Goal: Task Accomplishment & Management: Manage account settings

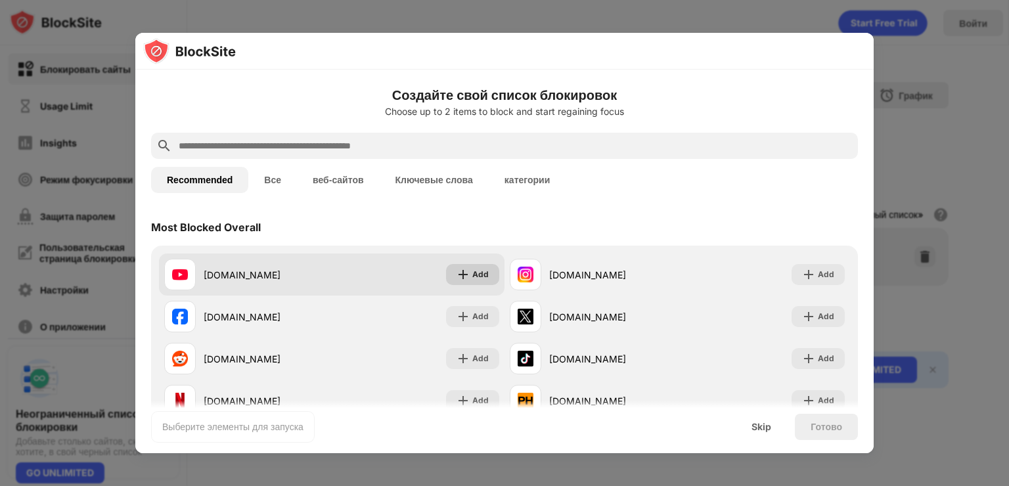
click at [463, 275] on img at bounding box center [463, 274] width 13 height 13
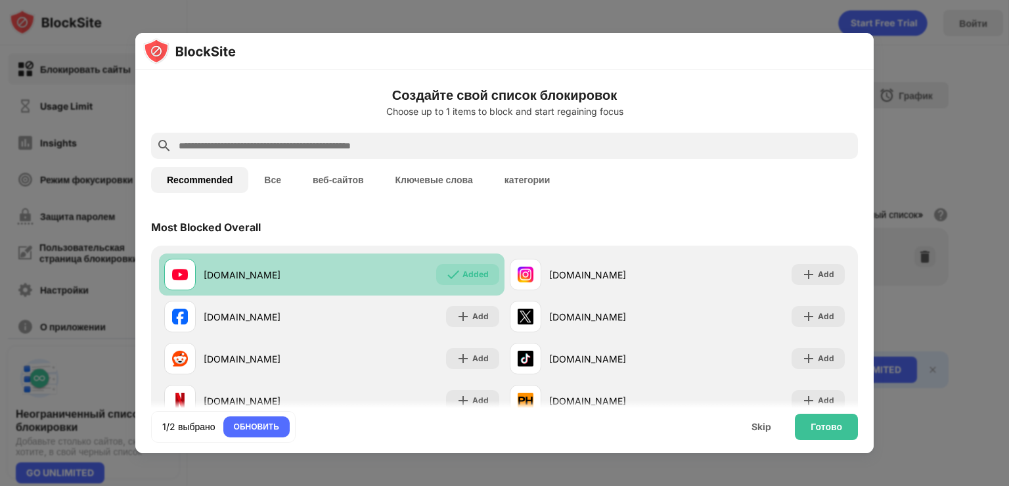
click at [246, 270] on div "youtube.com" at bounding box center [268, 275] width 128 height 14
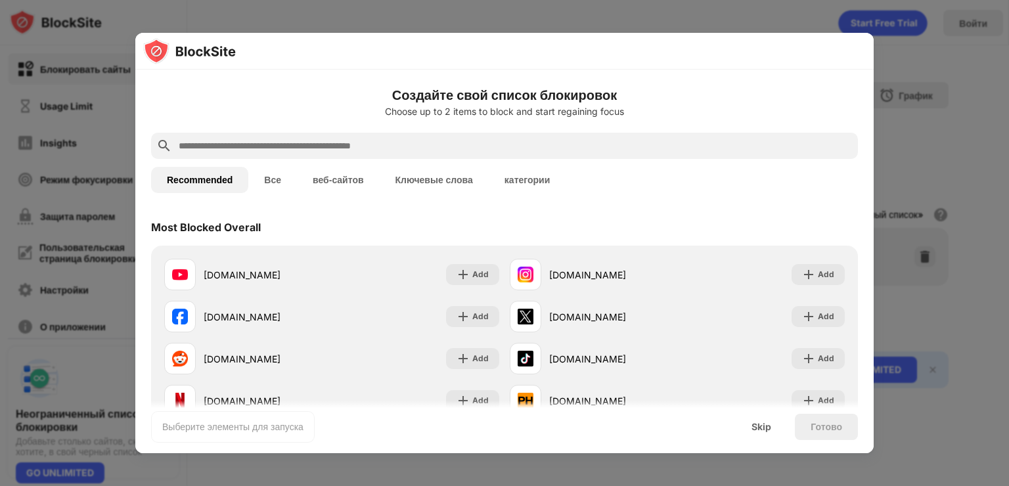
drag, startPoint x: 897, startPoint y: 50, endPoint x: 891, endPoint y: 58, distance: 10.8
click at [895, 56] on div at bounding box center [504, 243] width 1009 height 486
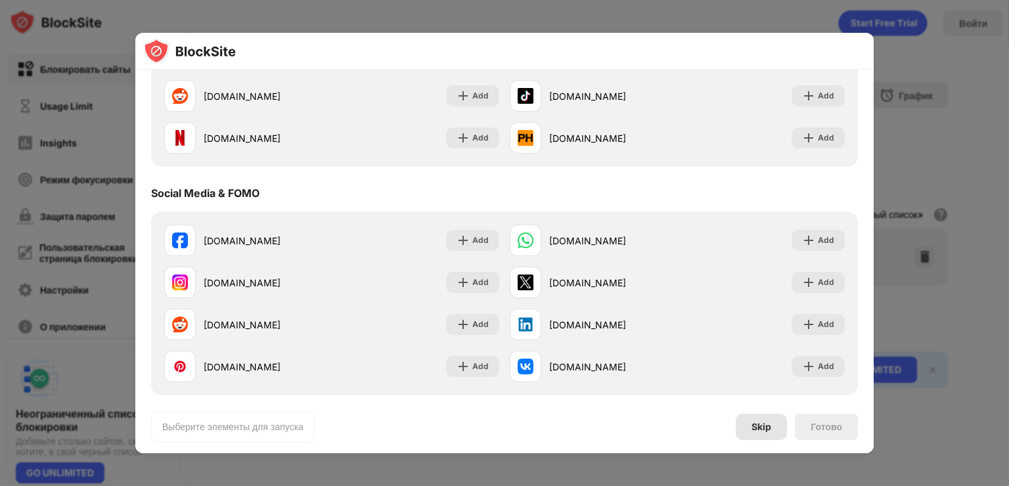
click at [754, 428] on div "Skip" at bounding box center [762, 427] width 20 height 11
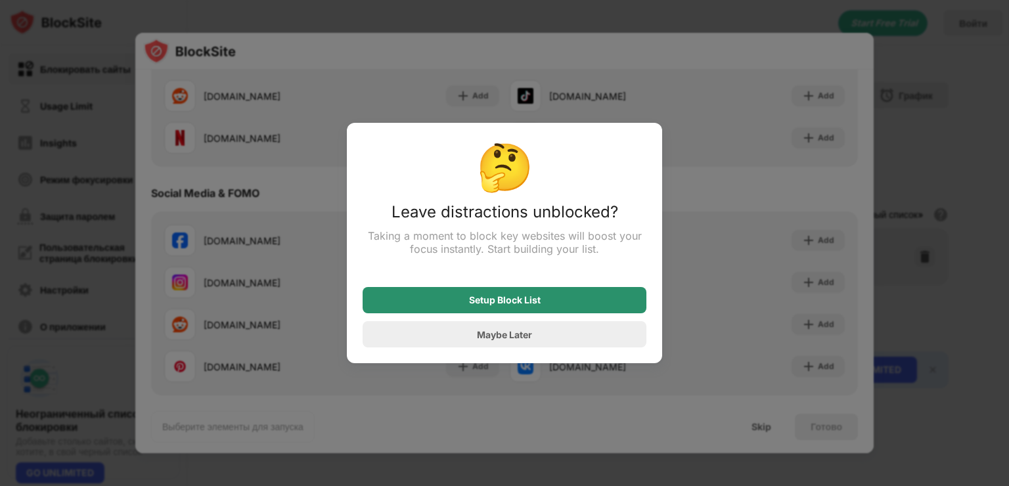
click at [544, 300] on div "Setup Block List" at bounding box center [505, 300] width 284 height 26
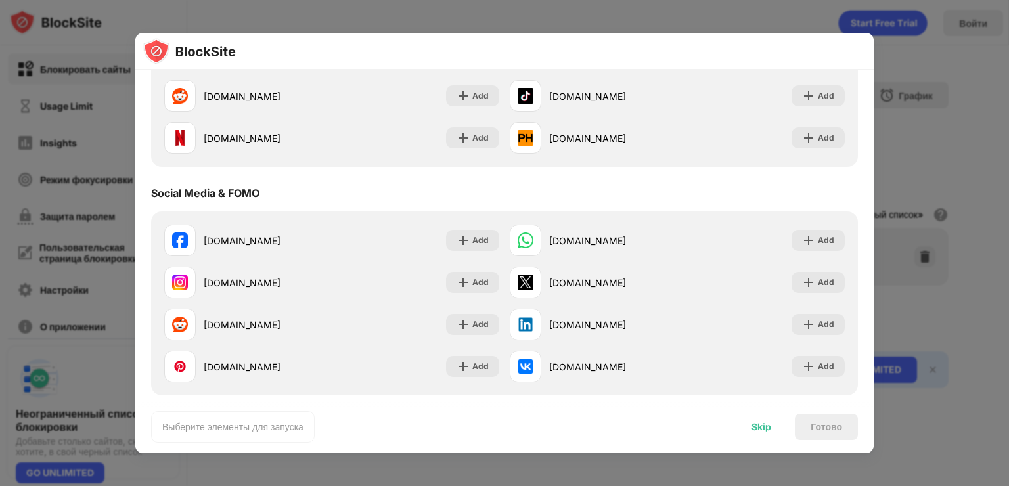
click at [752, 422] on div "Skip" at bounding box center [762, 427] width 20 height 11
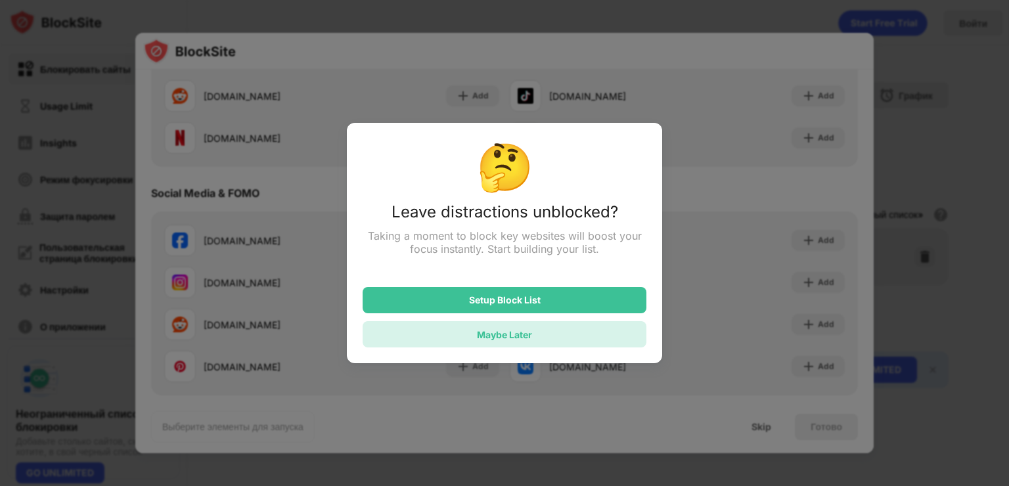
click at [576, 348] on div "Maybe Later" at bounding box center [505, 334] width 284 height 26
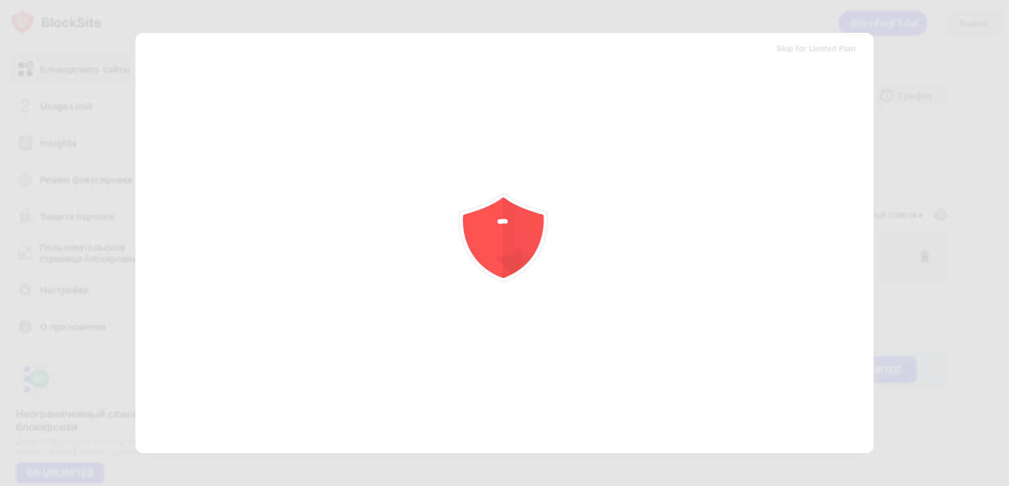
scroll to position [0, 0]
click at [826, 51] on div at bounding box center [504, 243] width 1009 height 486
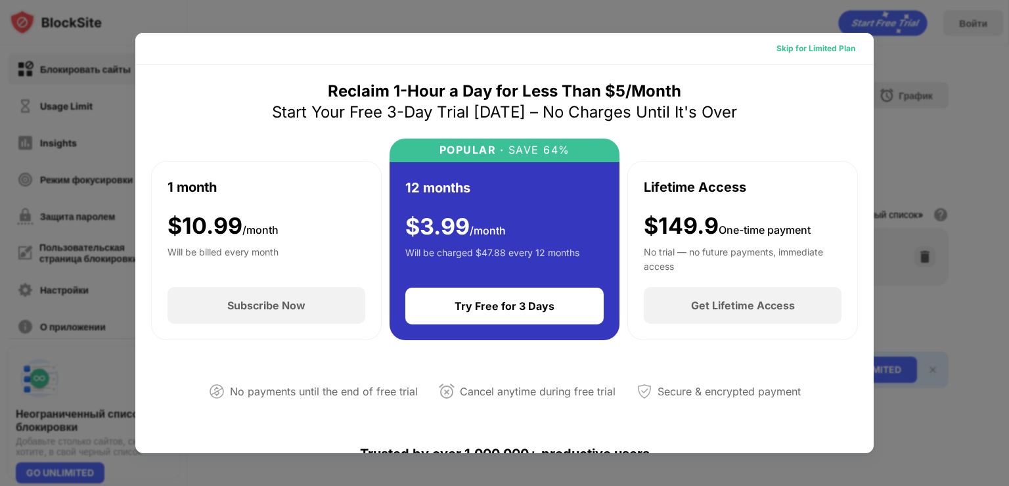
click at [800, 48] on div "Skip for Limited Plan" at bounding box center [816, 48] width 79 height 13
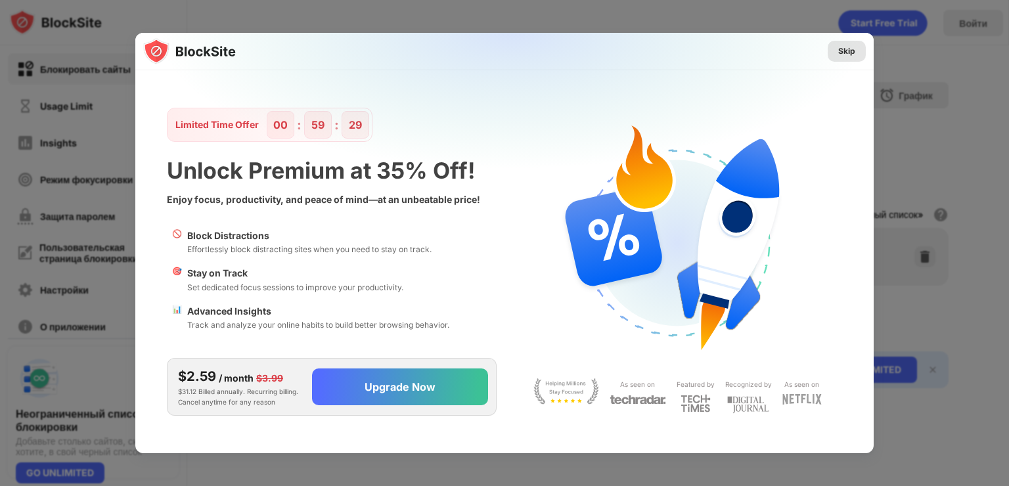
click at [849, 47] on div "Skip" at bounding box center [846, 51] width 17 height 13
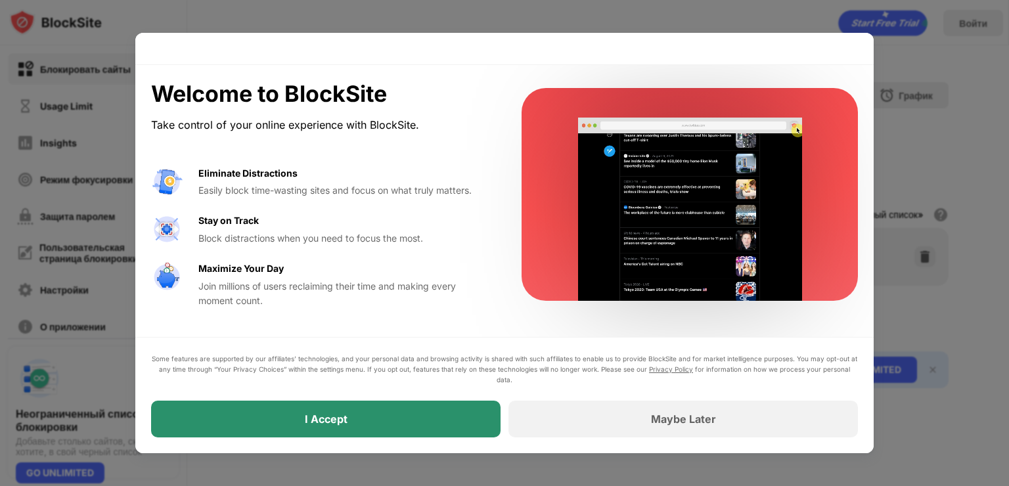
click at [386, 420] on div "I Accept" at bounding box center [326, 419] width 350 height 37
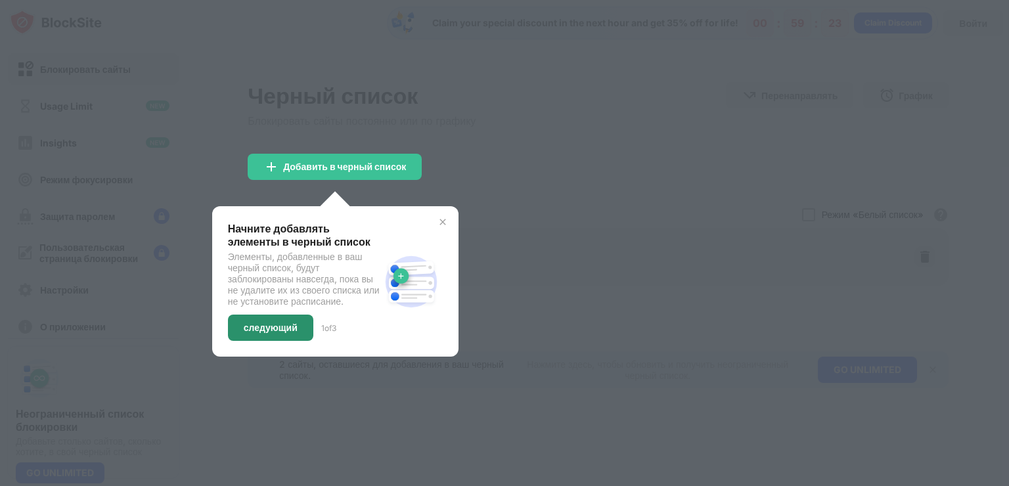
click at [272, 333] on div "следующий" at bounding box center [271, 328] width 54 height 11
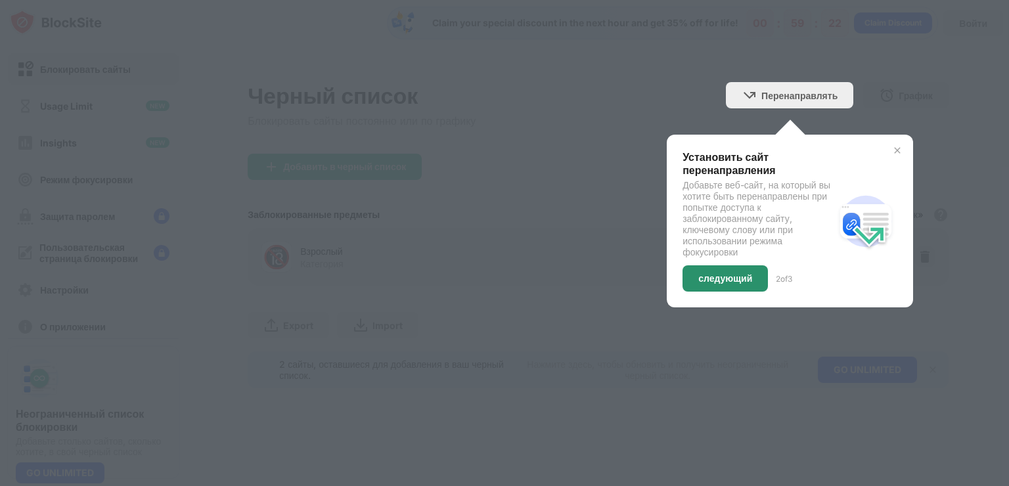
click at [706, 286] on div "следующий" at bounding box center [725, 278] width 85 height 26
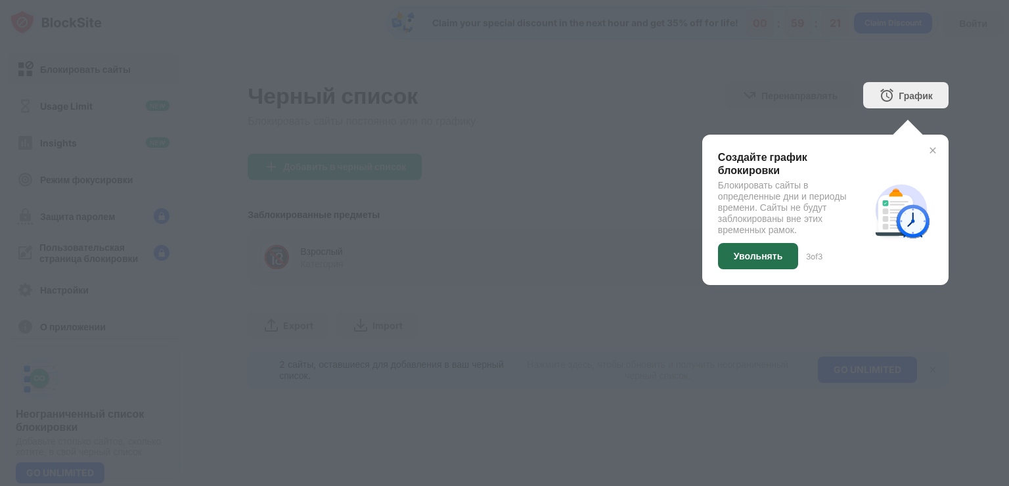
click at [735, 261] on div "Увольнять" at bounding box center [758, 256] width 80 height 26
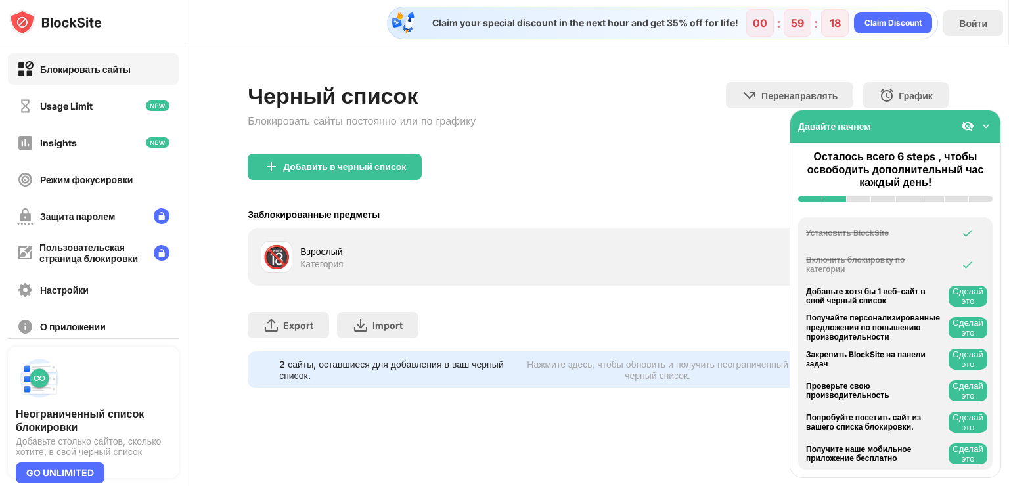
click at [988, 125] on img at bounding box center [986, 126] width 13 height 13
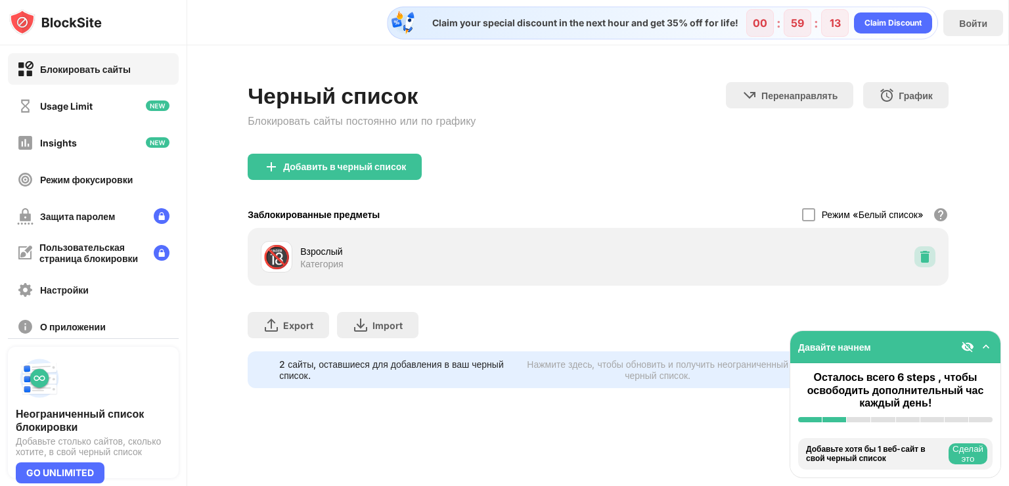
click at [918, 258] on img at bounding box center [924, 256] width 13 height 13
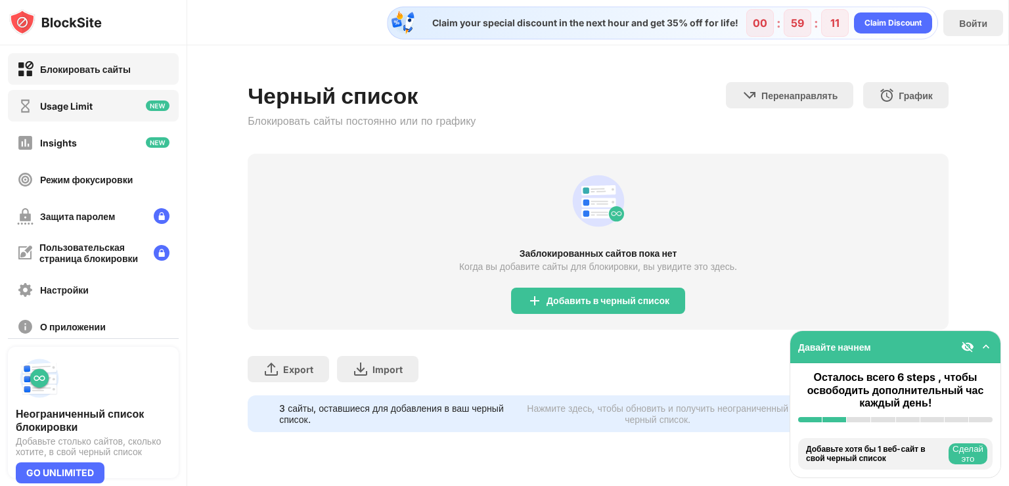
click at [100, 99] on div "Usage Limit" at bounding box center [93, 106] width 171 height 32
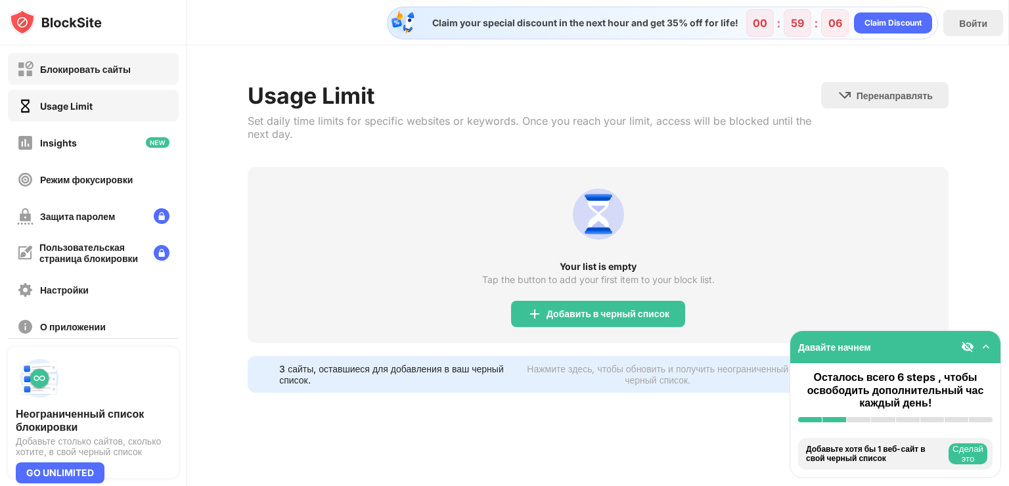
click at [110, 76] on div "Блокировать сайты" at bounding box center [74, 69] width 114 height 16
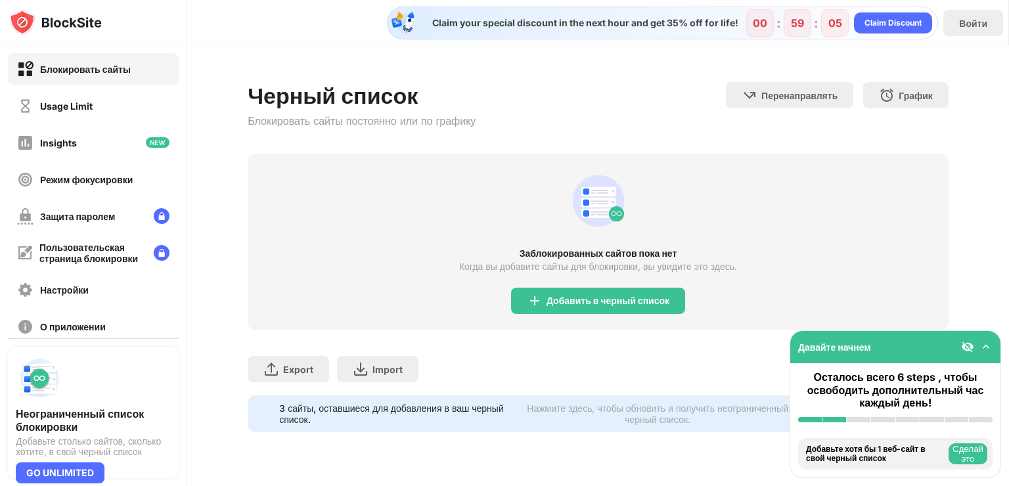
click at [55, 66] on div "Блокировать сайты" at bounding box center [85, 69] width 91 height 11
click at [570, 288] on div "Добавить в черный список" at bounding box center [598, 301] width 174 height 26
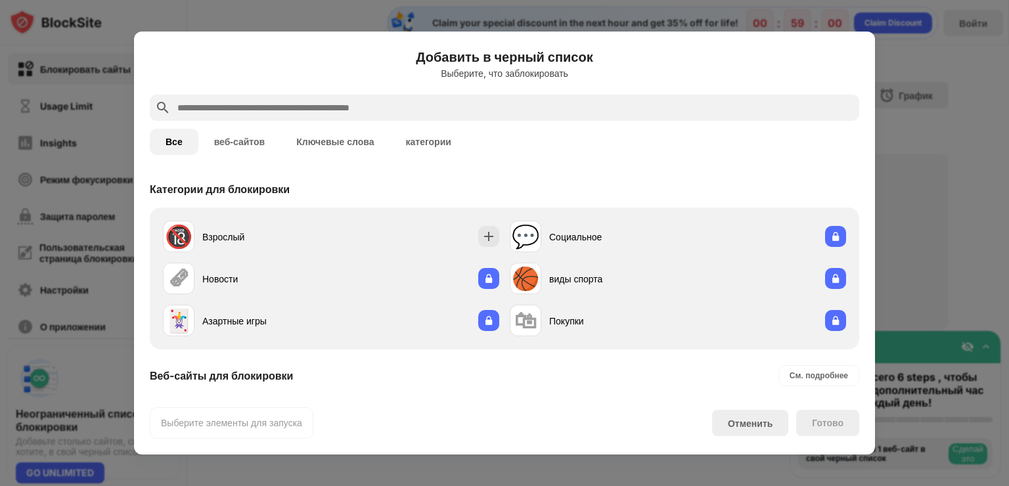
click at [244, 108] on input "text" at bounding box center [515, 108] width 678 height 16
click at [244, 141] on button "веб-сайтов" at bounding box center [239, 142] width 83 height 26
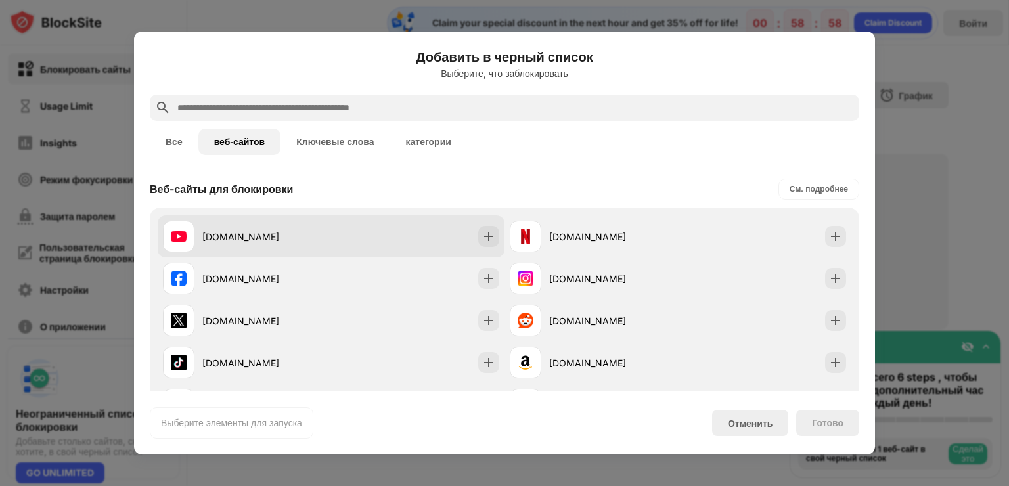
click at [376, 238] on div "youtube.com" at bounding box center [331, 236] width 347 height 42
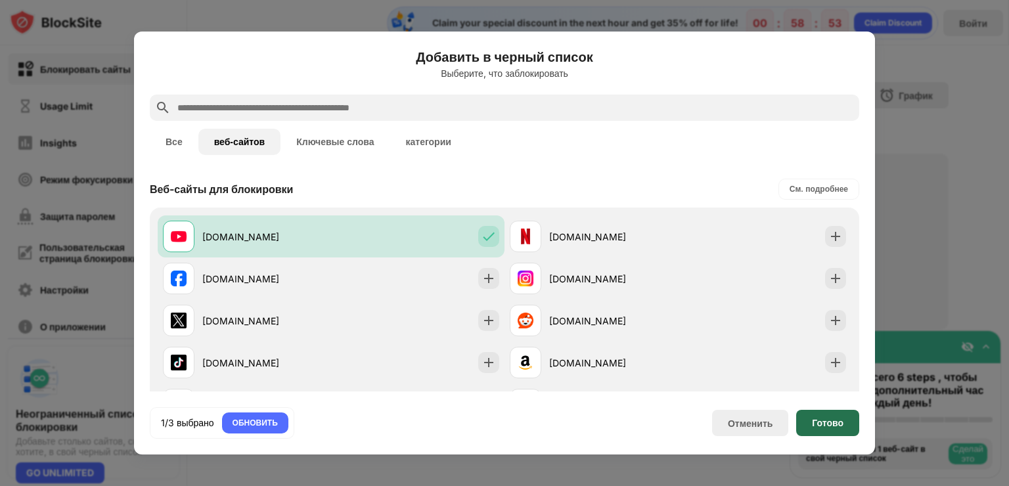
click at [821, 429] on div "Готово" at bounding box center [827, 423] width 63 height 26
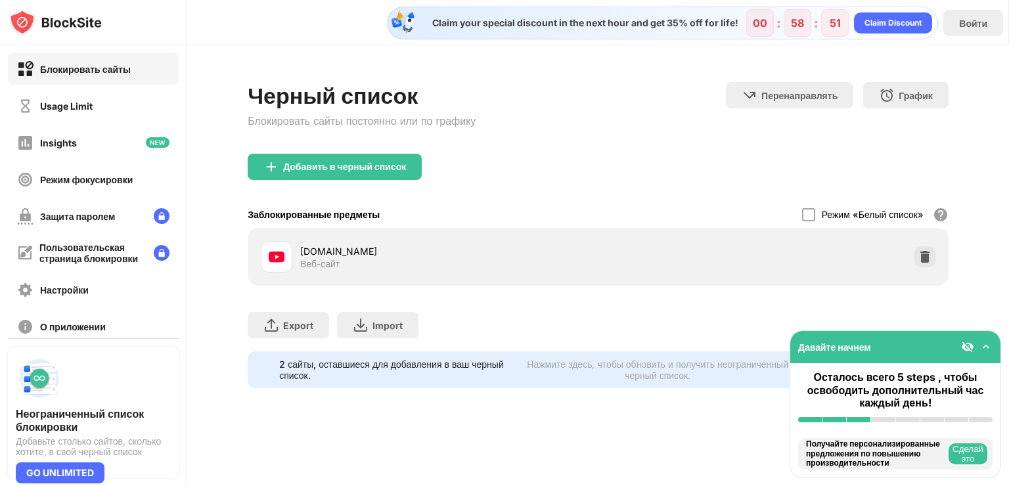
click at [382, 257] on div "youtube.com" at bounding box center [449, 251] width 298 height 14
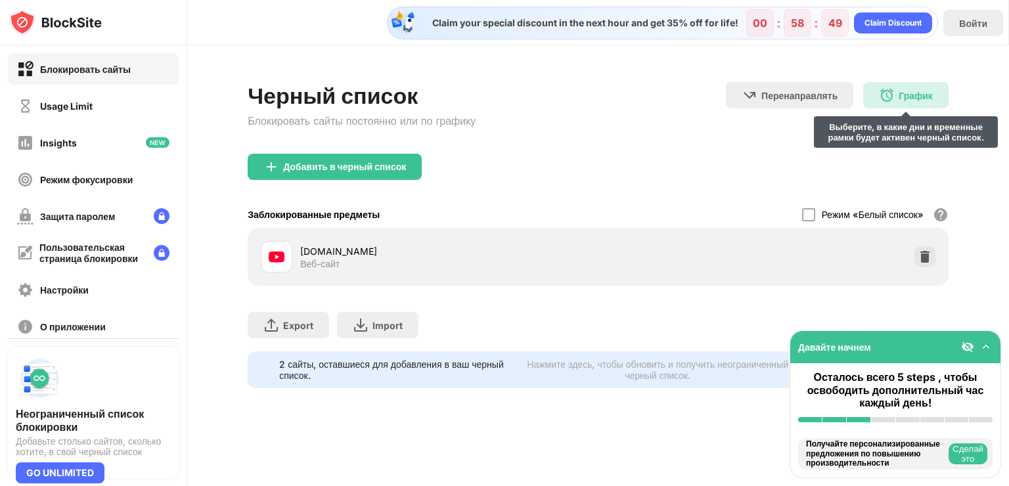
click at [879, 91] on img at bounding box center [887, 95] width 16 height 16
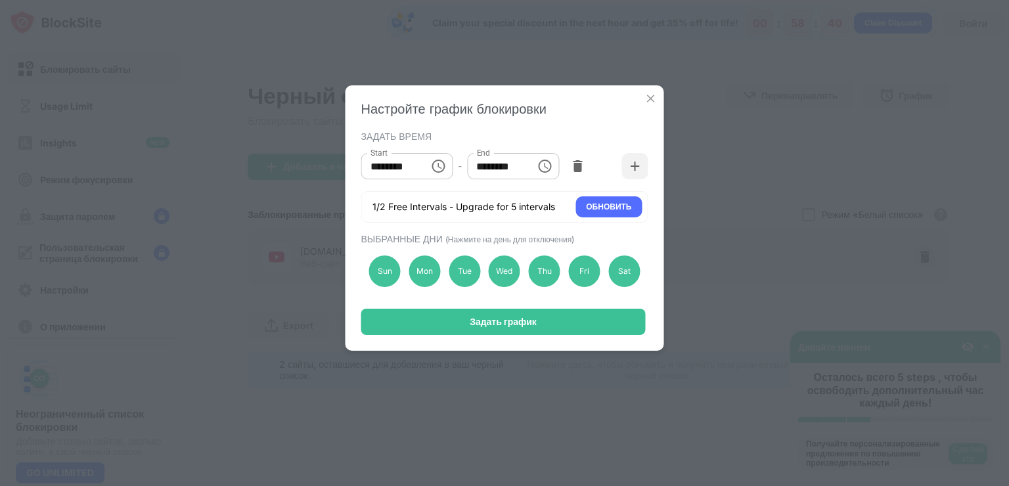
click at [484, 157] on label "End" at bounding box center [483, 152] width 14 height 11
click at [484, 157] on input "********" at bounding box center [496, 166] width 59 height 26
click at [541, 167] on icon "Choose time, selected time is 1:00 PM" at bounding box center [545, 166] width 16 height 16
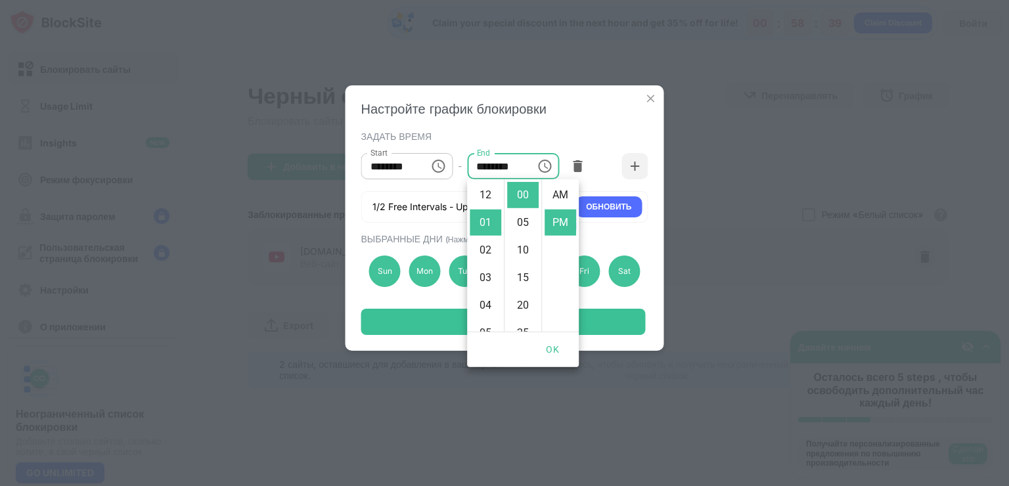
scroll to position [28, 0]
click at [562, 200] on li "PM" at bounding box center [561, 195] width 32 height 26
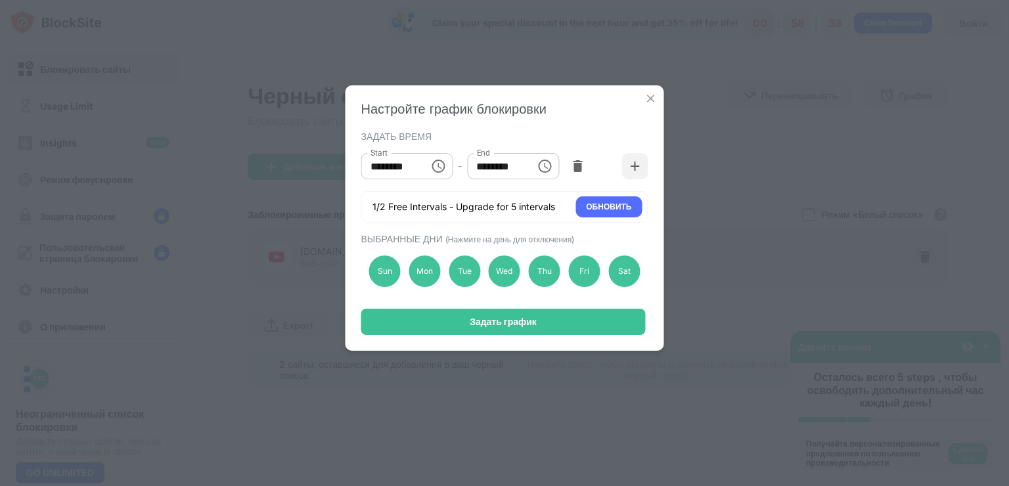
click at [520, 171] on input "********" at bounding box center [496, 166] width 59 height 26
click at [522, 168] on input "********" at bounding box center [496, 166] width 59 height 26
type input "********"
click at [482, 163] on input "********" at bounding box center [496, 166] width 59 height 26
click at [437, 168] on icon "Choose time, selected time is 10:00 AM" at bounding box center [438, 166] width 16 height 16
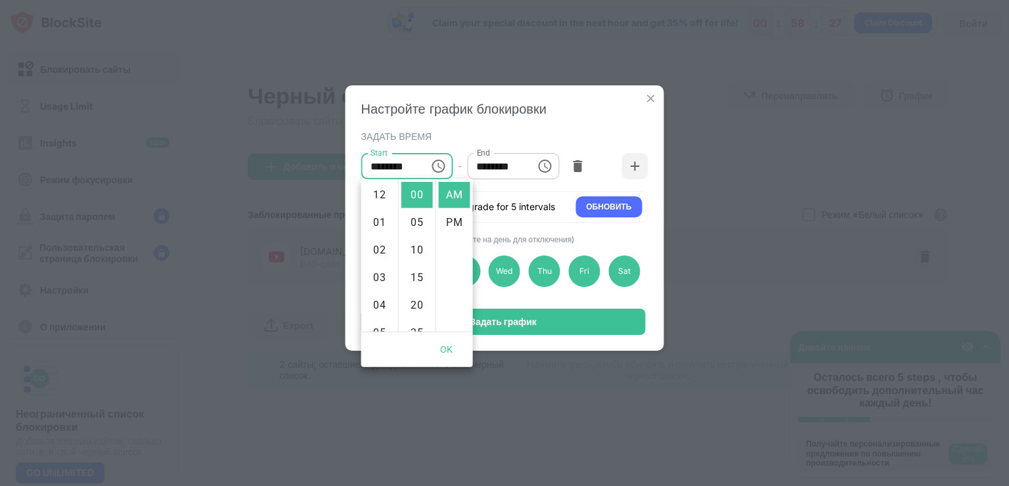
scroll to position [276, 0]
click at [547, 167] on icon "Choose time, selected time is 1:00 PM" at bounding box center [545, 166] width 16 height 16
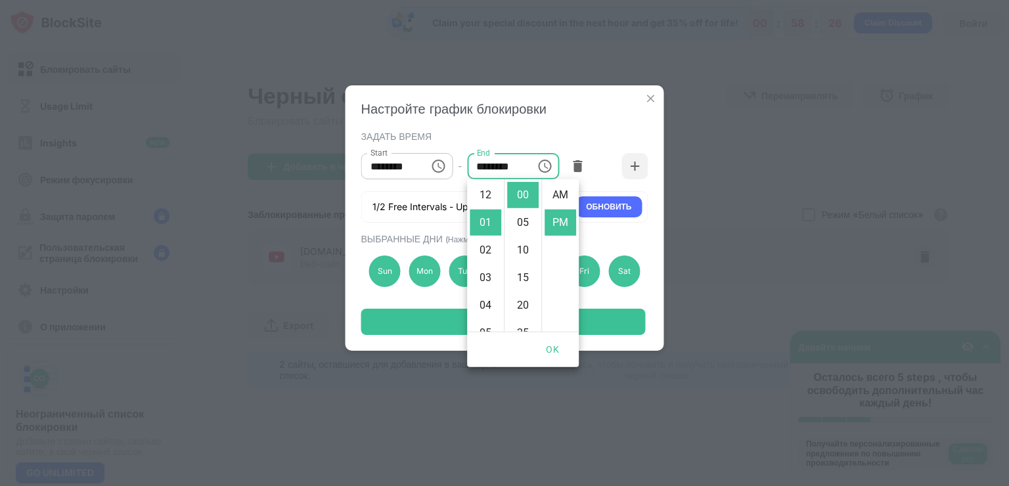
scroll to position [28, 0]
click at [436, 168] on icon "Choose time, selected time is 10:00 AM" at bounding box center [438, 166] width 16 height 16
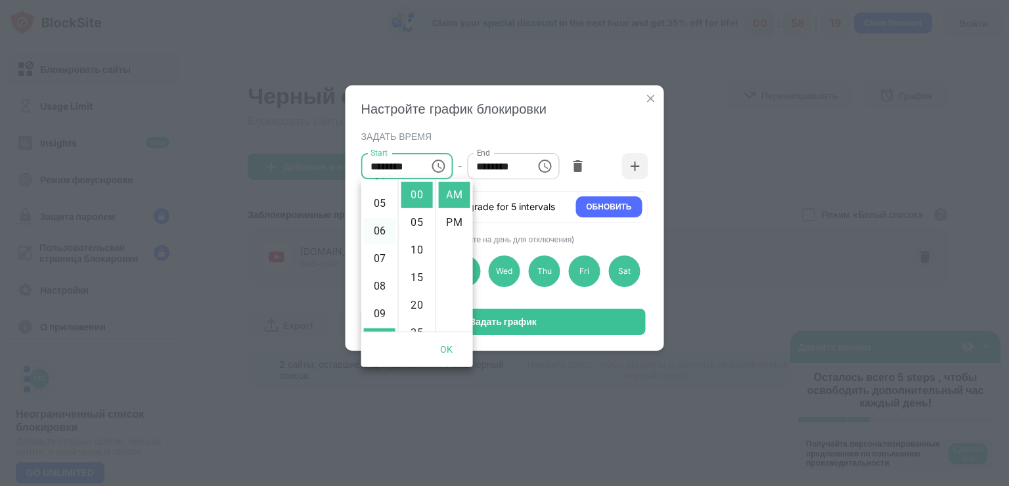
scroll to position [210, 0]
click at [379, 235] on li "09" at bounding box center [380, 233] width 32 height 26
click at [413, 193] on li "00" at bounding box center [417, 195] width 32 height 26
click at [449, 340] on button "OK" at bounding box center [447, 350] width 42 height 24
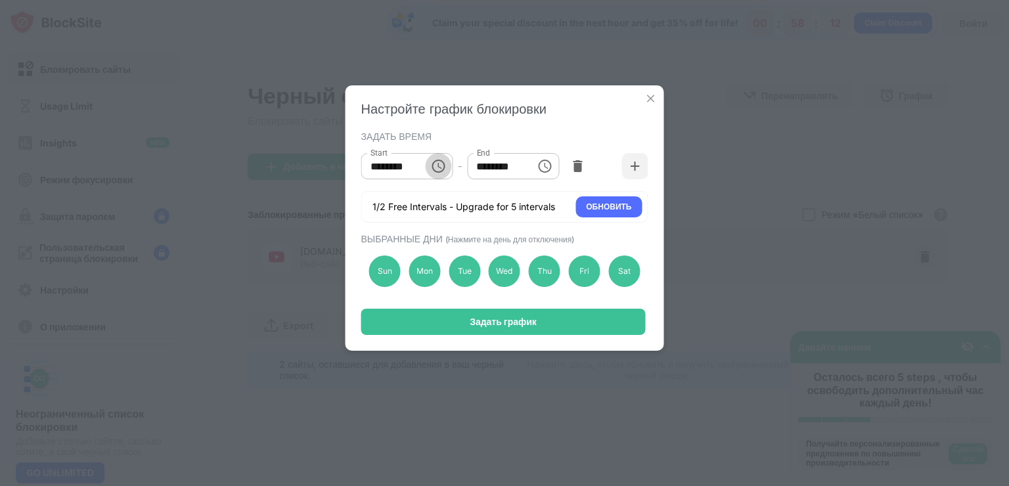
click at [444, 168] on icon "Choose time, selected time is 9:00 AM" at bounding box center [438, 166] width 13 height 13
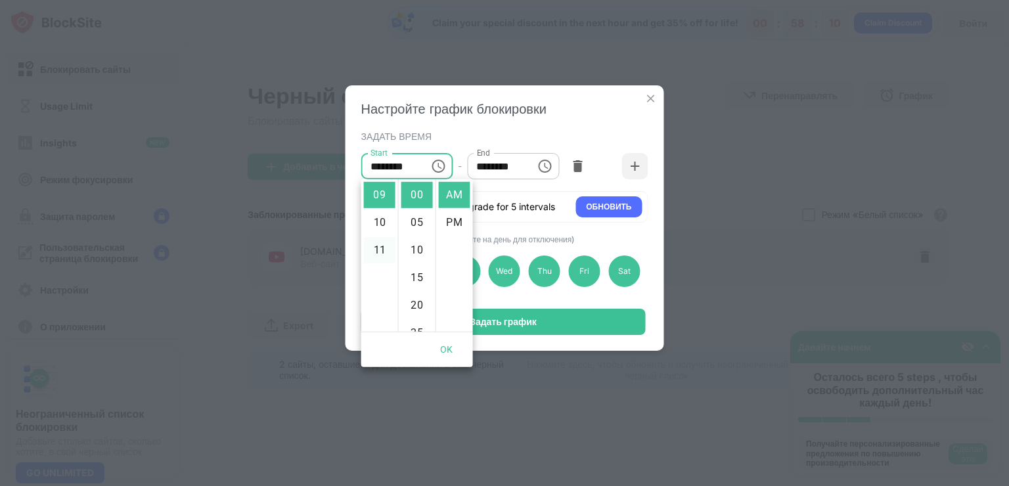
click at [379, 247] on li "11" at bounding box center [380, 250] width 32 height 26
click at [416, 259] on li "55" at bounding box center [417, 261] width 32 height 26
click at [453, 355] on button "OK" at bounding box center [447, 350] width 42 height 24
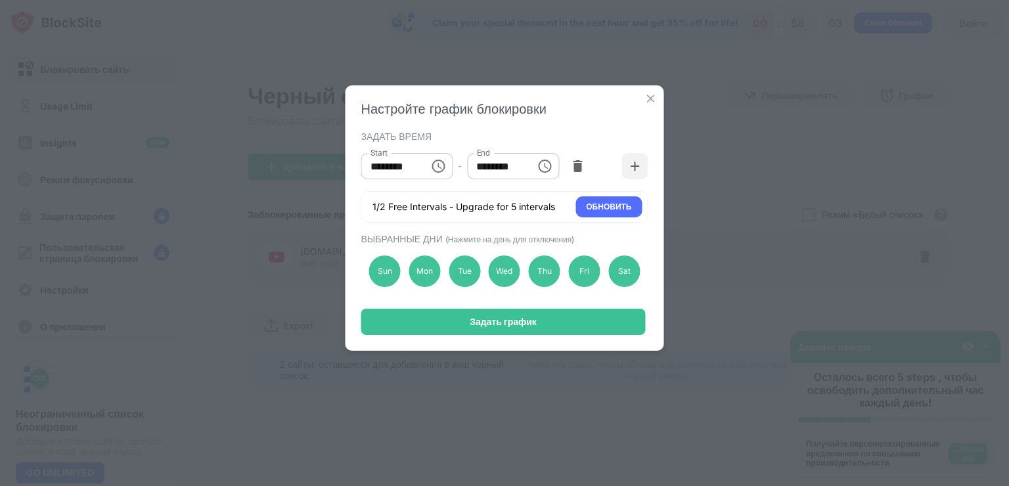
click at [546, 168] on icon "Choose time, selected time is 1:00 PM" at bounding box center [545, 166] width 16 height 16
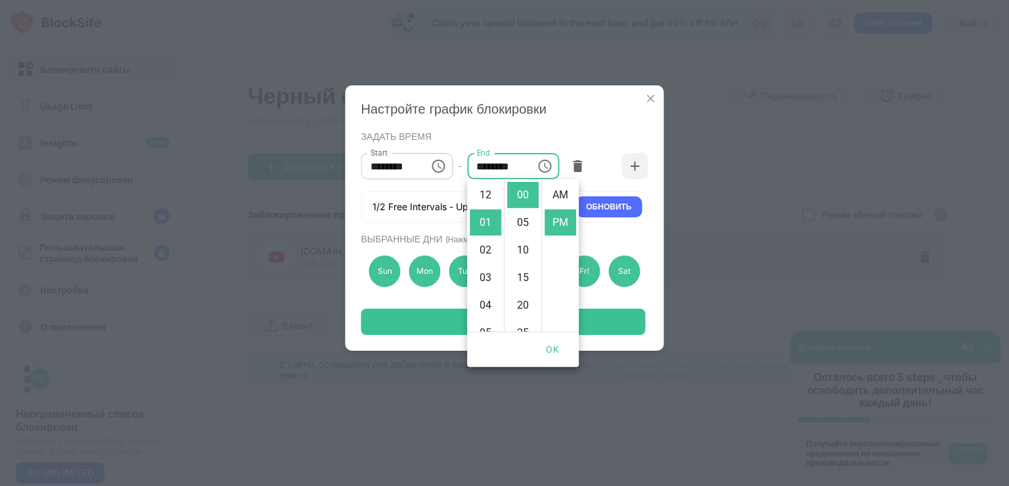
scroll to position [28, 0]
click at [441, 166] on icon "Choose time, selected time is 11:55 AM" at bounding box center [438, 166] width 16 height 16
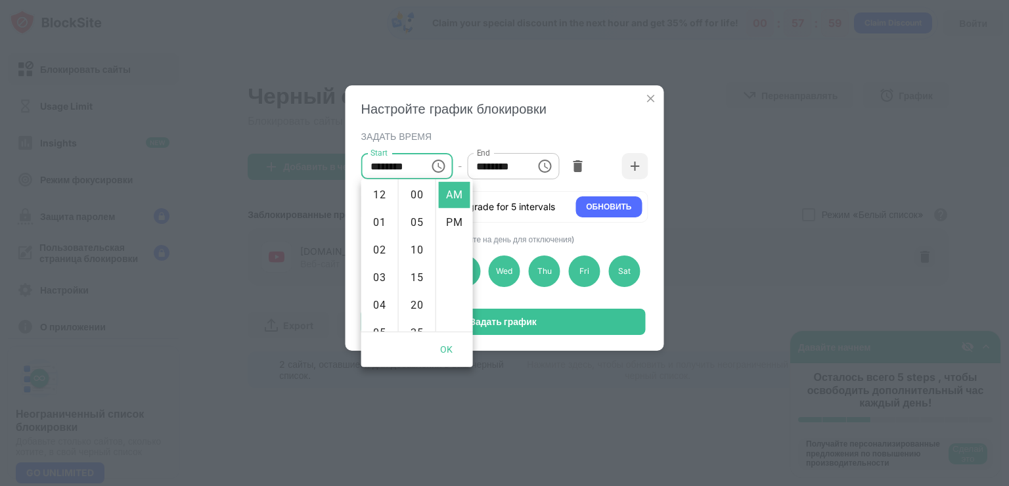
scroll to position [304, 0]
click at [452, 223] on li "PM" at bounding box center [455, 223] width 32 height 26
type input "********"
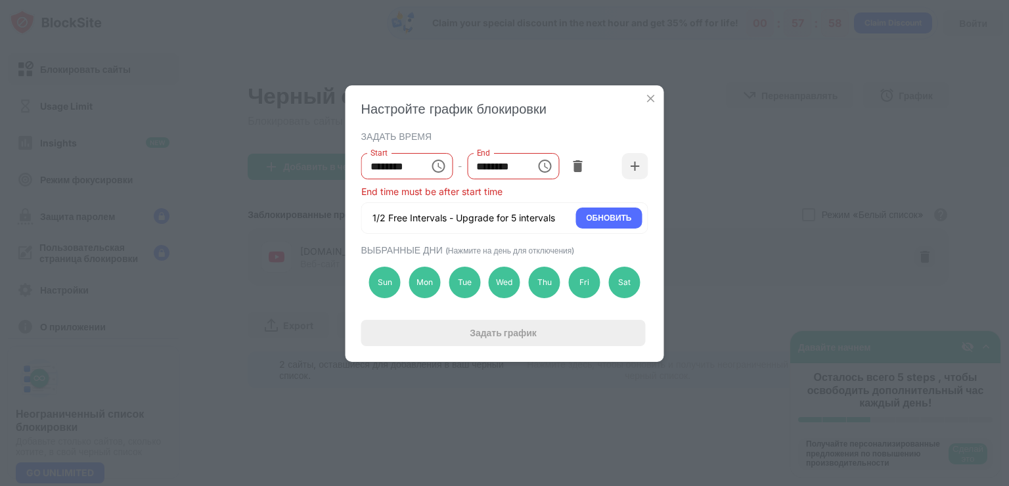
scroll to position [28, 0]
click at [558, 162] on div "Start ******** Start - End ******** End" at bounding box center [476, 166] width 230 height 26
click at [554, 164] on button "Choose time, selected time is 1:00 PM" at bounding box center [544, 166] width 26 height 26
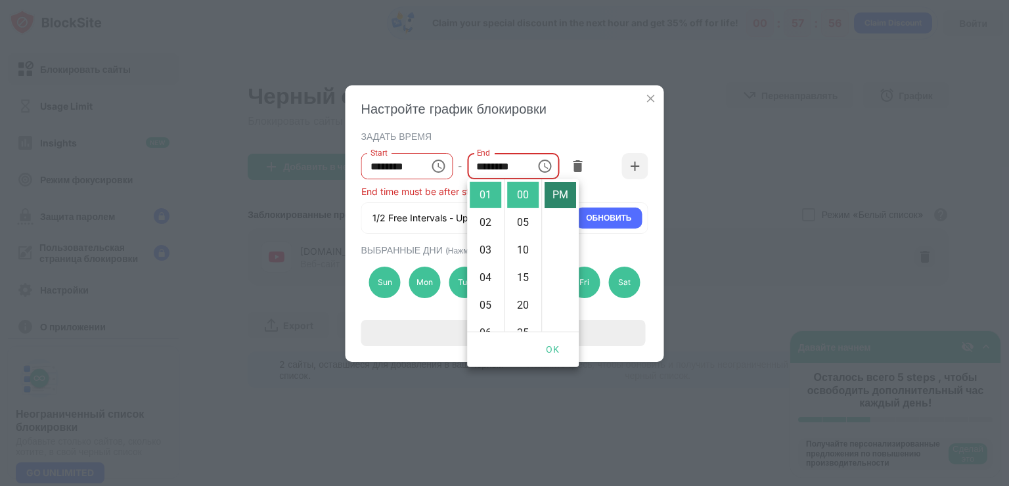
click at [552, 203] on li "PM" at bounding box center [561, 195] width 32 height 26
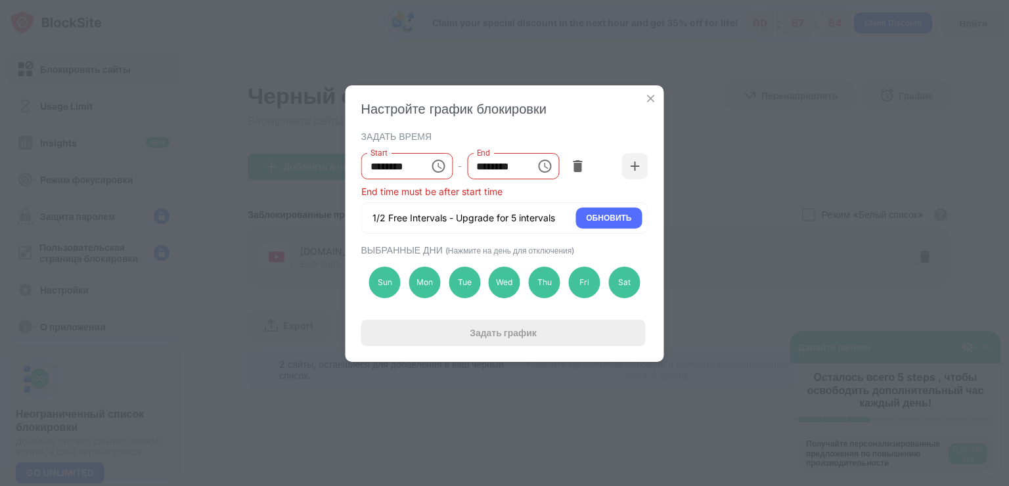
click at [440, 164] on icon "Choose time, selected time is 11:55 PM" at bounding box center [438, 166] width 16 height 16
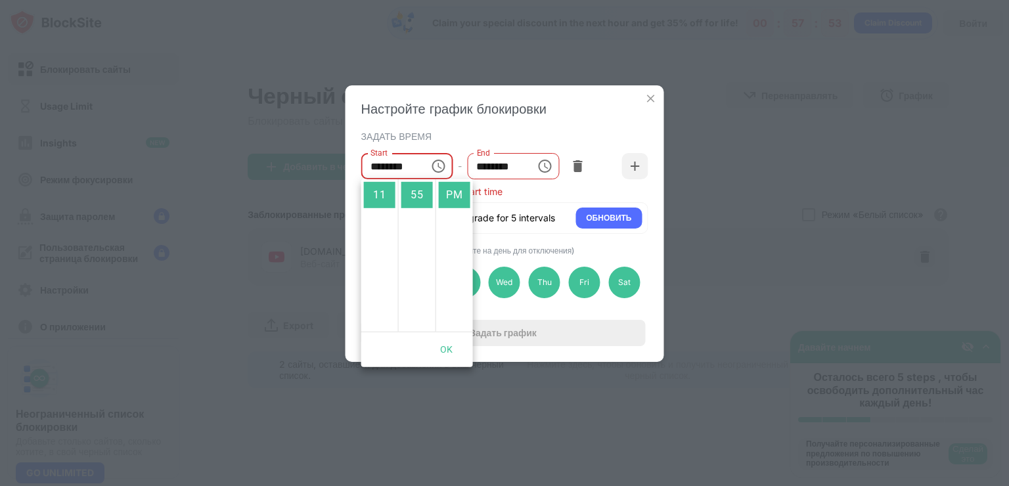
click at [544, 160] on icon "Choose time, selected time is 1:00 PM" at bounding box center [544, 166] width 13 height 13
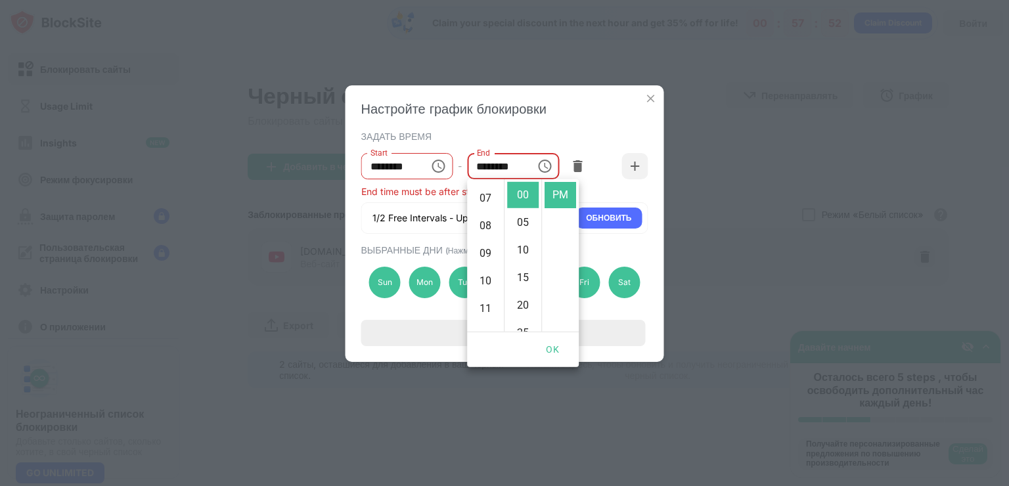
scroll to position [304, 0]
click at [486, 196] on li "11" at bounding box center [486, 195] width 32 height 26
click at [523, 202] on li "55" at bounding box center [523, 195] width 32 height 26
drag, startPoint x: 562, startPoint y: 351, endPoint x: 543, endPoint y: 318, distance: 38.9
click at [560, 351] on button "OK" at bounding box center [552, 350] width 42 height 24
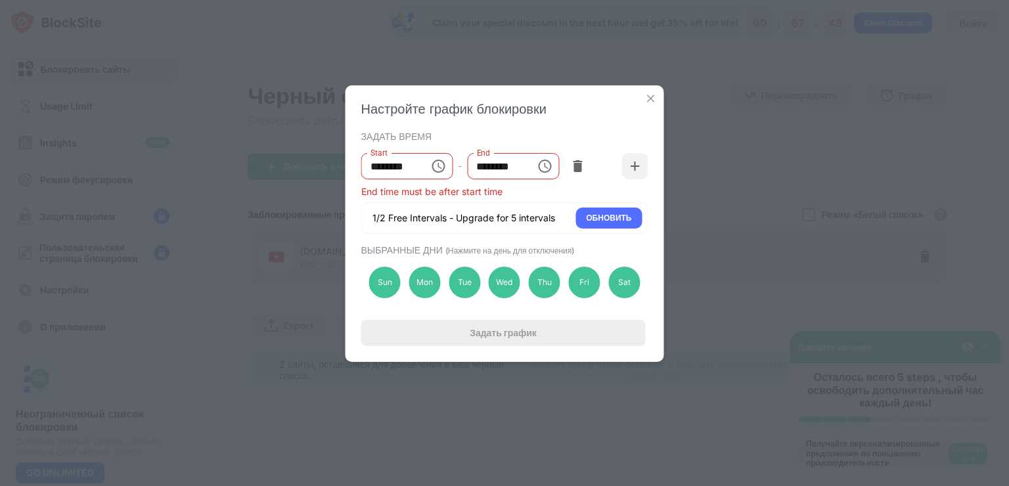
click at [440, 168] on icon "Choose time, selected time is 11:55 PM" at bounding box center [440, 166] width 4 height 6
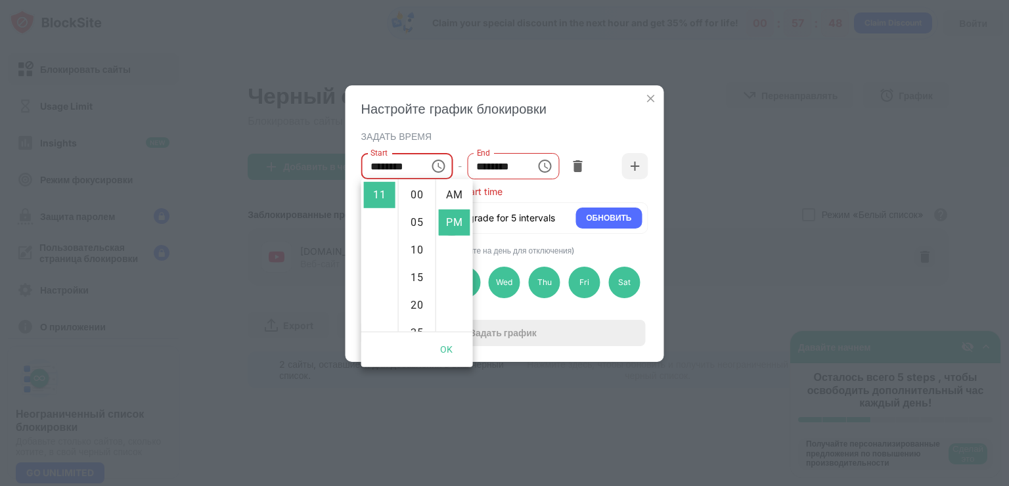
scroll to position [28, 0]
click at [545, 158] on icon "Choose time, selected time is 11:55 PM" at bounding box center [545, 166] width 16 height 16
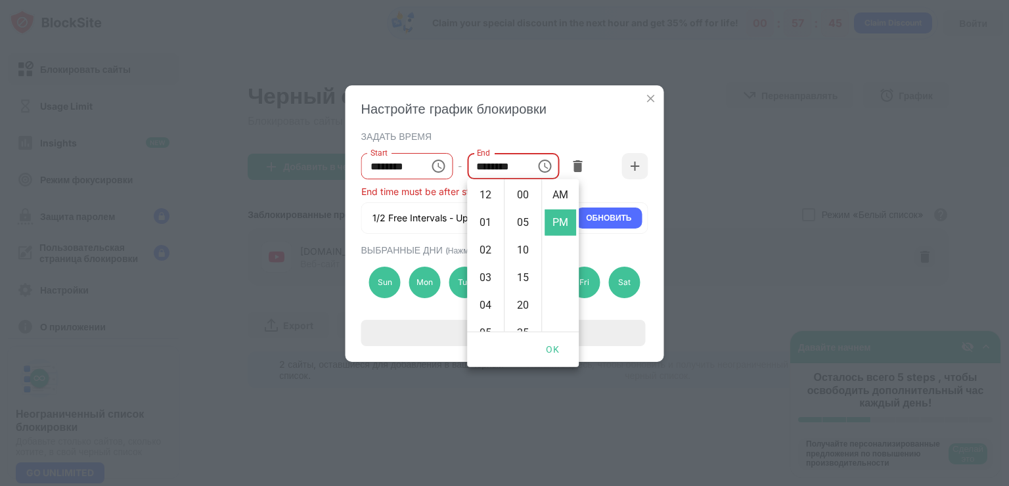
scroll to position [0, 0]
drag, startPoint x: 485, startPoint y: 301, endPoint x: 501, endPoint y: 234, distance: 68.7
click at [485, 302] on li "08" at bounding box center [486, 309] width 32 height 26
click at [481, 294] on li "07" at bounding box center [486, 299] width 32 height 26
click at [524, 249] on li "30" at bounding box center [523, 249] width 32 height 26
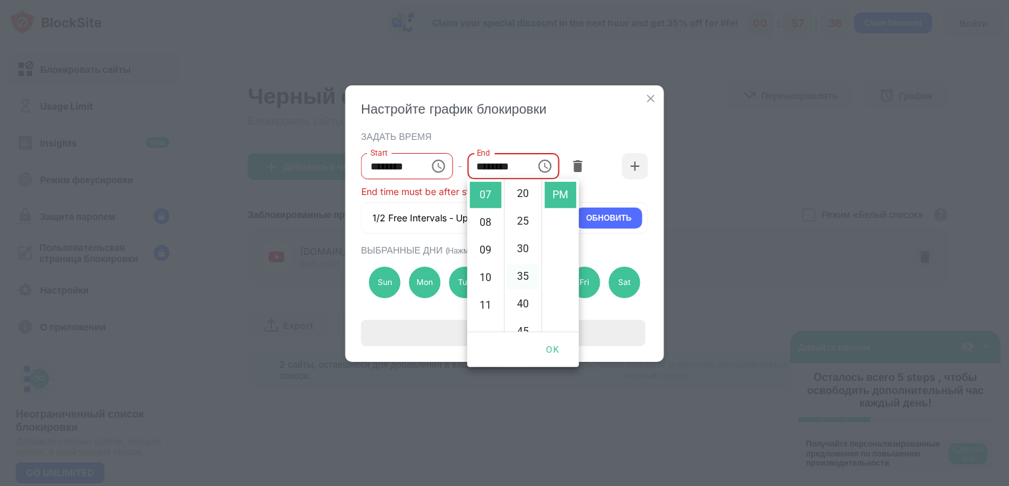
type input "********"
drag, startPoint x: 556, startPoint y: 344, endPoint x: 530, endPoint y: 286, distance: 63.2
click at [555, 344] on button "OK" at bounding box center [552, 350] width 42 height 24
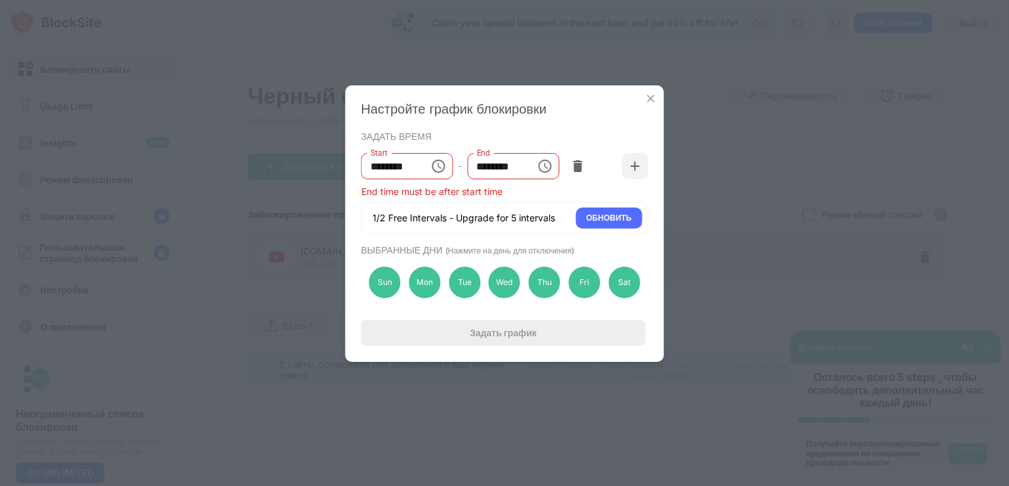
click at [441, 165] on icon "Choose time, selected time is 11:55 PM" at bounding box center [438, 166] width 16 height 16
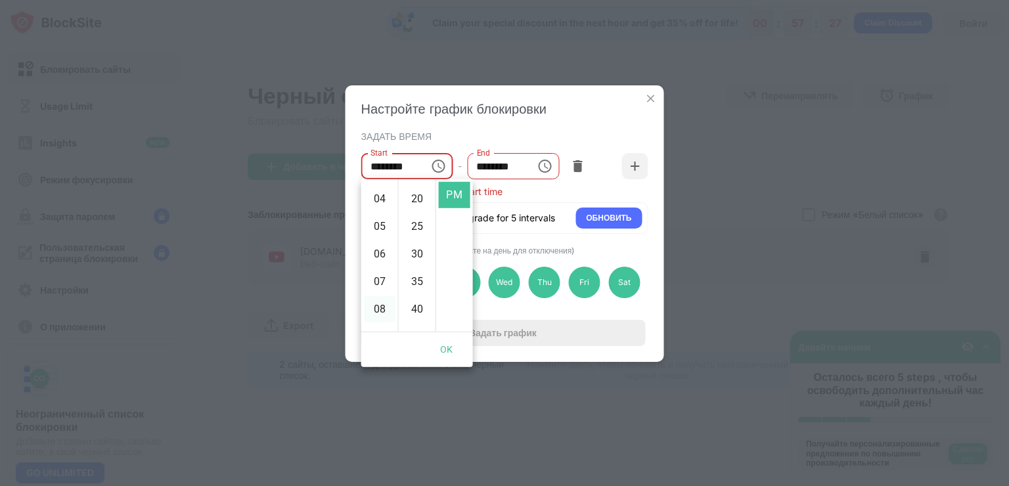
click at [372, 305] on li "08" at bounding box center [380, 309] width 32 height 26
type input "********"
click at [454, 352] on button "OK" at bounding box center [447, 350] width 42 height 24
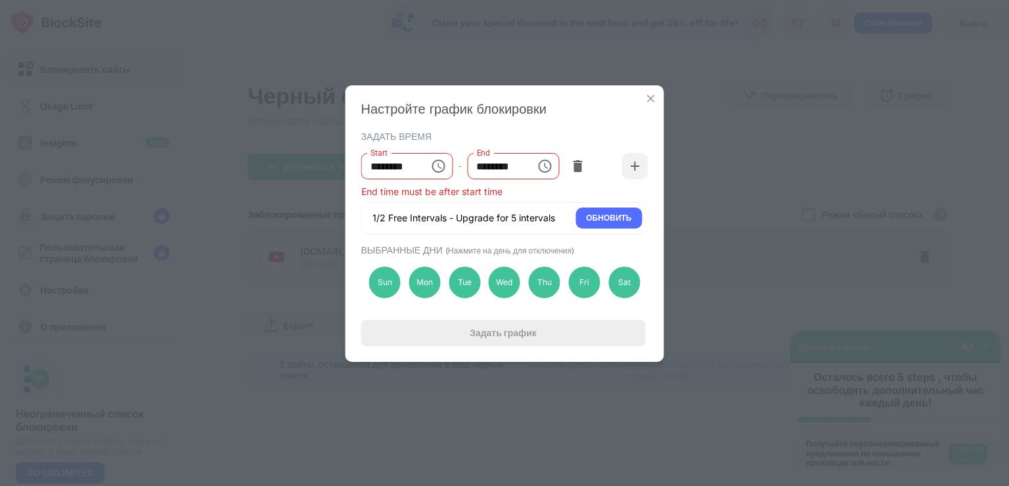
click at [544, 137] on div "ЗАДАТЬ ВРЕМЯ" at bounding box center [503, 136] width 284 height 11
click at [444, 171] on icon "Choose time, selected time is 8:55 PM" at bounding box center [438, 166] width 16 height 16
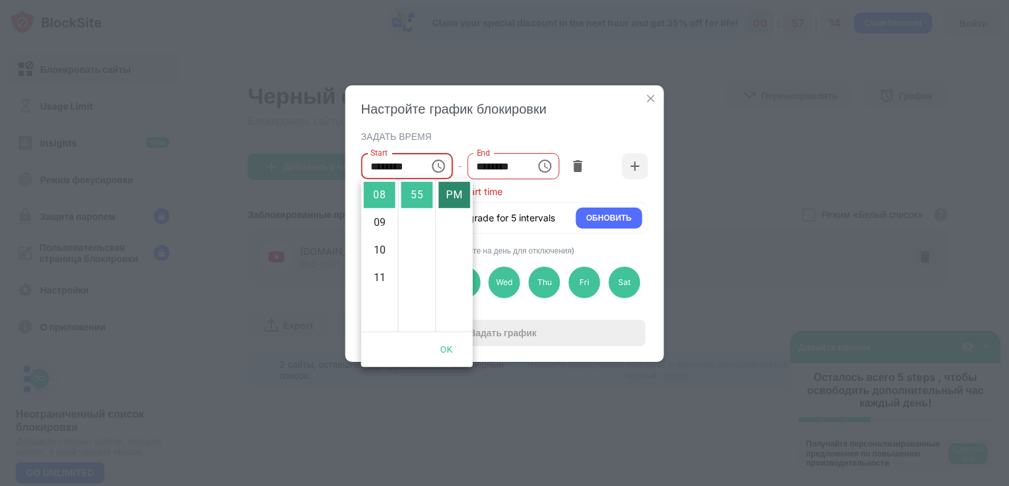
click at [451, 196] on li "PM" at bounding box center [455, 195] width 32 height 26
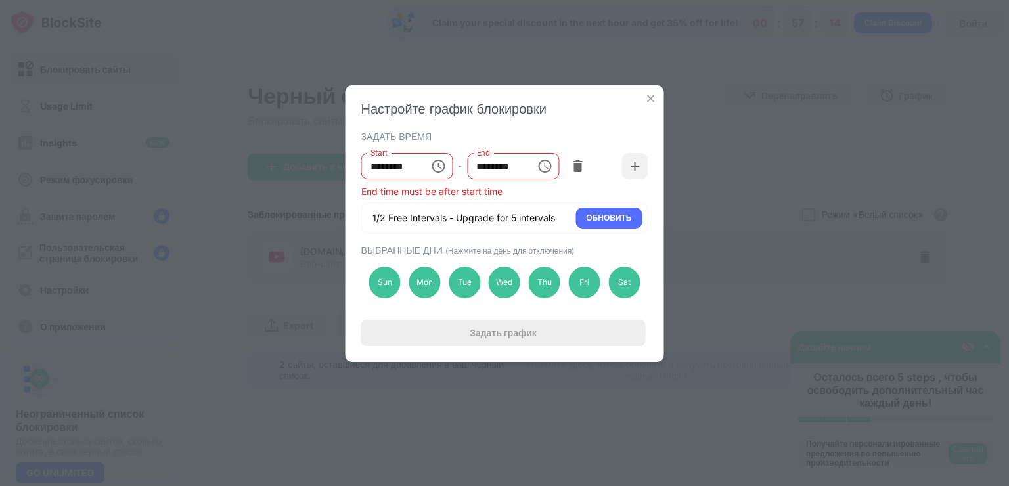
click at [451, 196] on ul "AM PM" at bounding box center [445, 222] width 28 height 86
click at [434, 160] on icon "Choose time, selected time is 8:55 PM" at bounding box center [438, 166] width 16 height 16
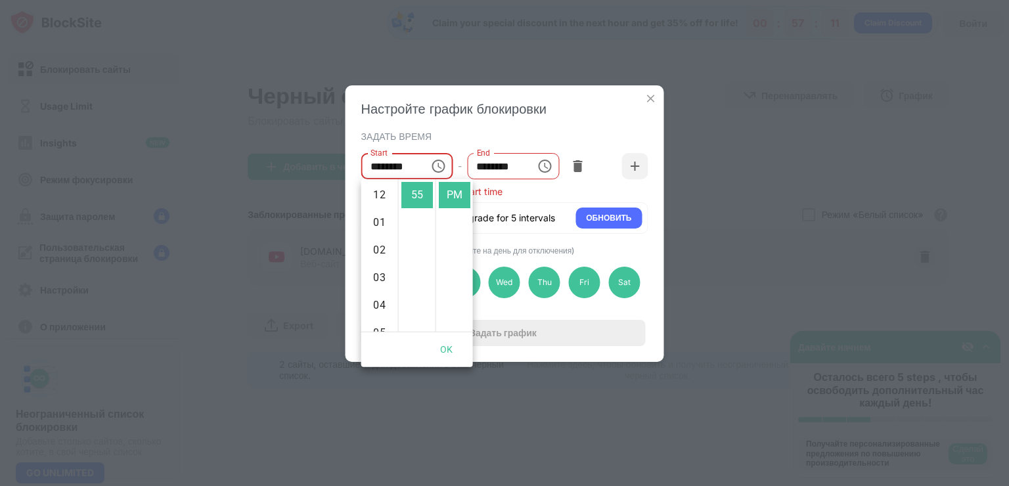
click at [545, 166] on icon "Choose time, selected time is 7:30 PM" at bounding box center [545, 166] width 16 height 16
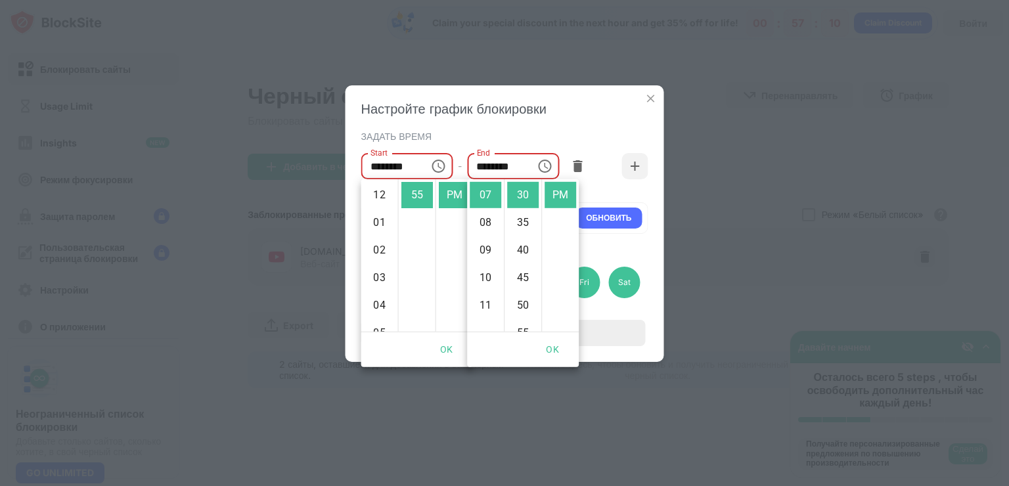
click at [553, 227] on ul "AM PM" at bounding box center [559, 255] width 37 height 152
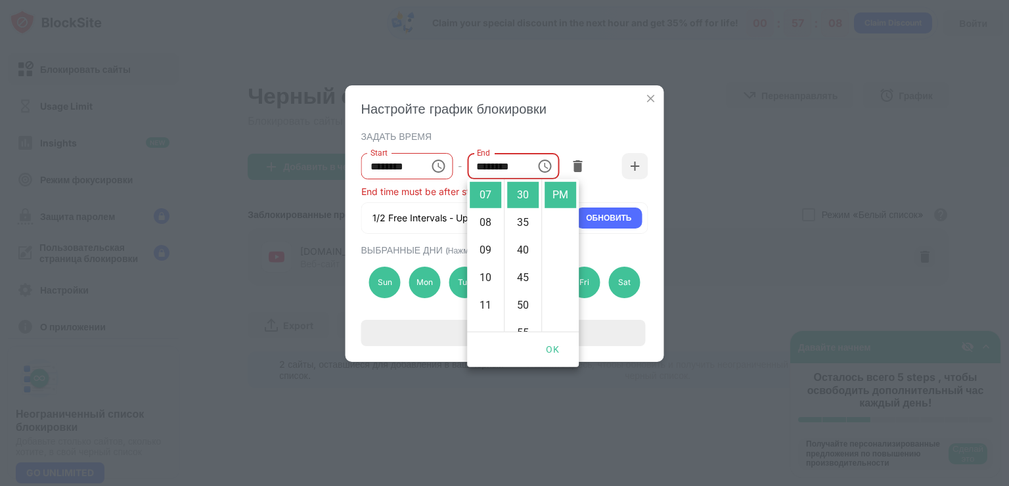
click at [441, 168] on icon "Choose time, selected time is 8:55 PM" at bounding box center [438, 166] width 16 height 16
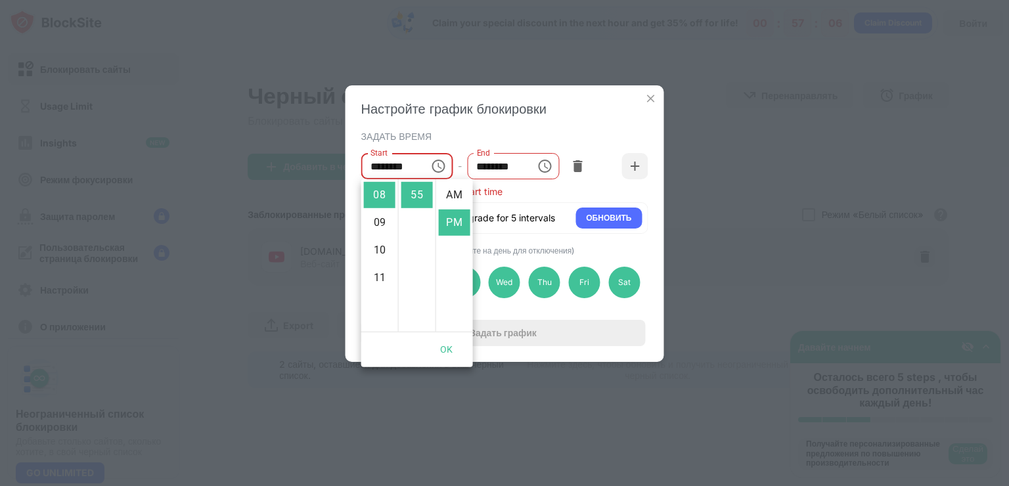
click at [548, 164] on icon "Choose time, selected time is 7:30 PM" at bounding box center [545, 166] width 16 height 16
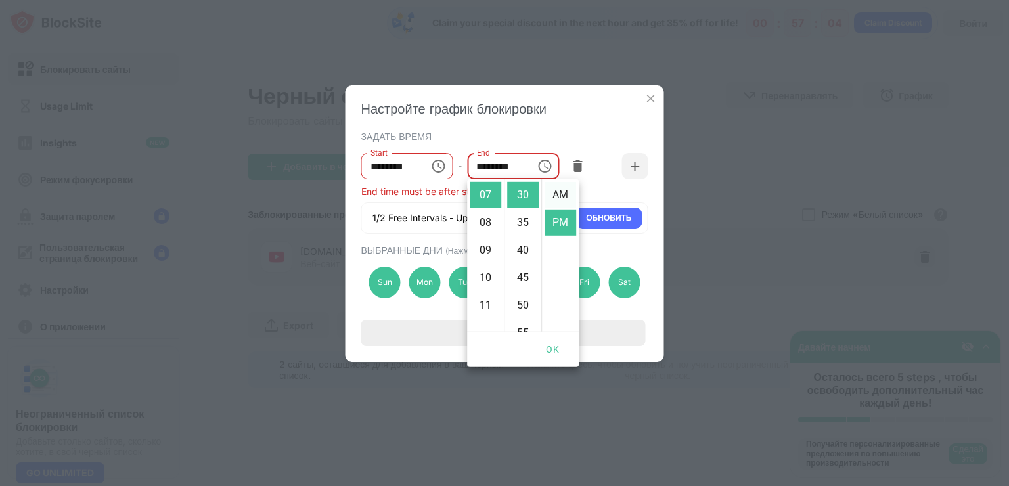
click at [559, 198] on li "AM" at bounding box center [561, 195] width 32 height 26
type input "********"
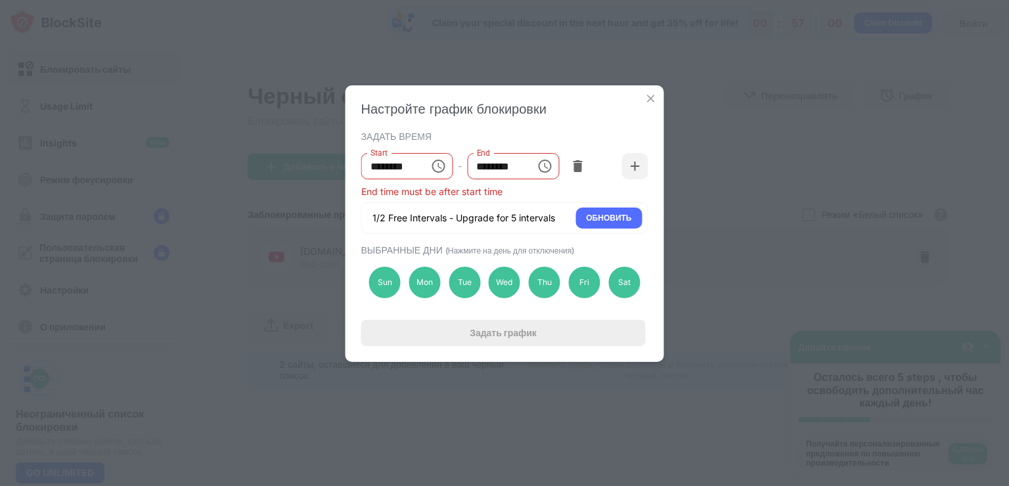
click at [547, 168] on icon "Choose time, selected time is 7:30 AM" at bounding box center [546, 166] width 4 height 6
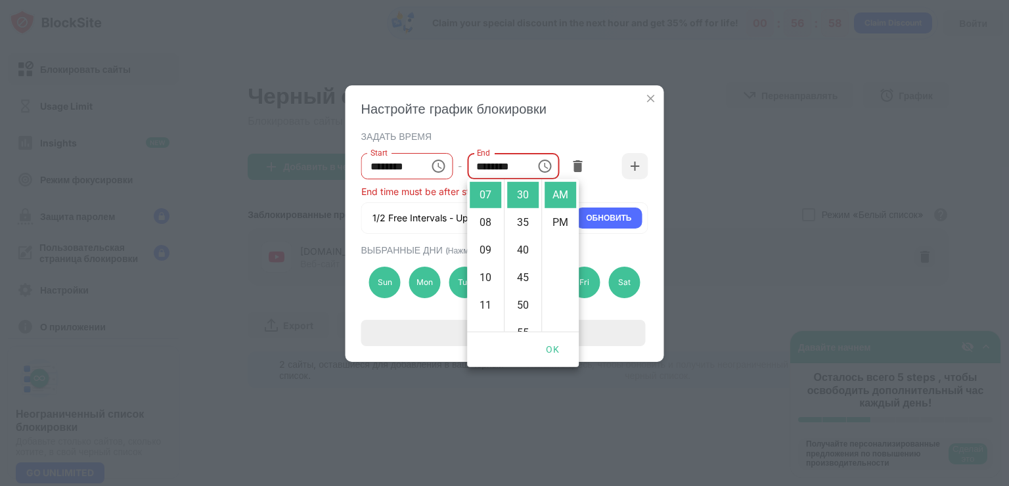
click at [565, 122] on div "Настройте график блокировки ЗАДАТЬ ВРЕМЯ Start ******** Start - End ******** En…" at bounding box center [505, 223] width 319 height 277
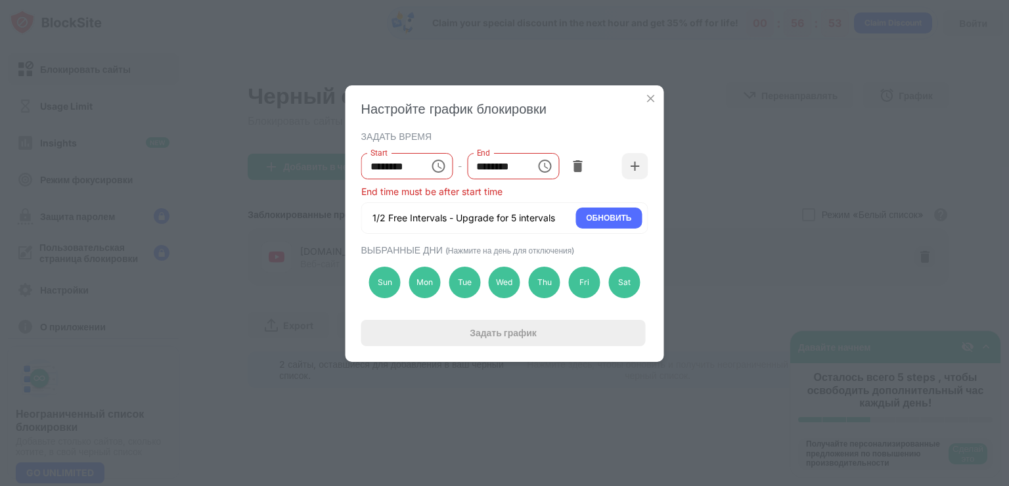
click at [444, 168] on icon "Choose time, selected time is 8:55 PM" at bounding box center [438, 166] width 16 height 16
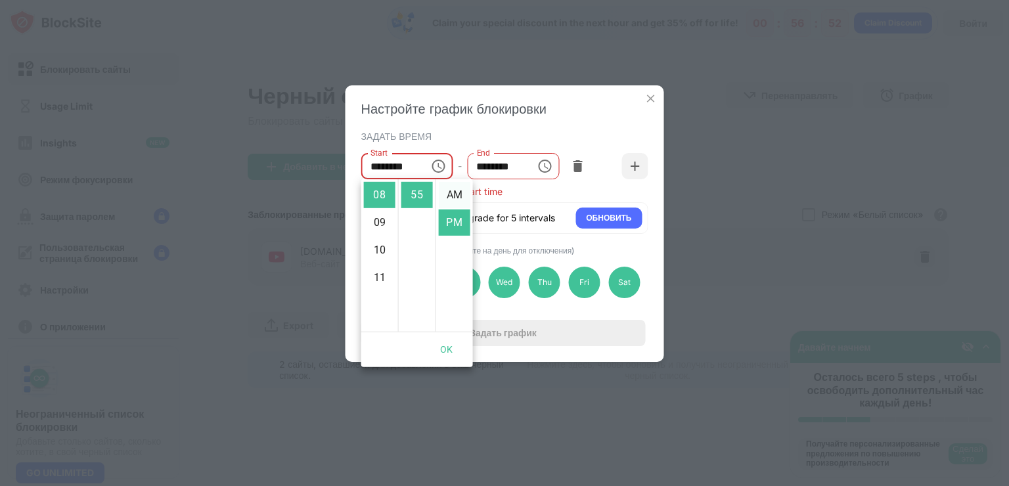
click at [447, 192] on li "AM" at bounding box center [455, 195] width 32 height 26
type input "********"
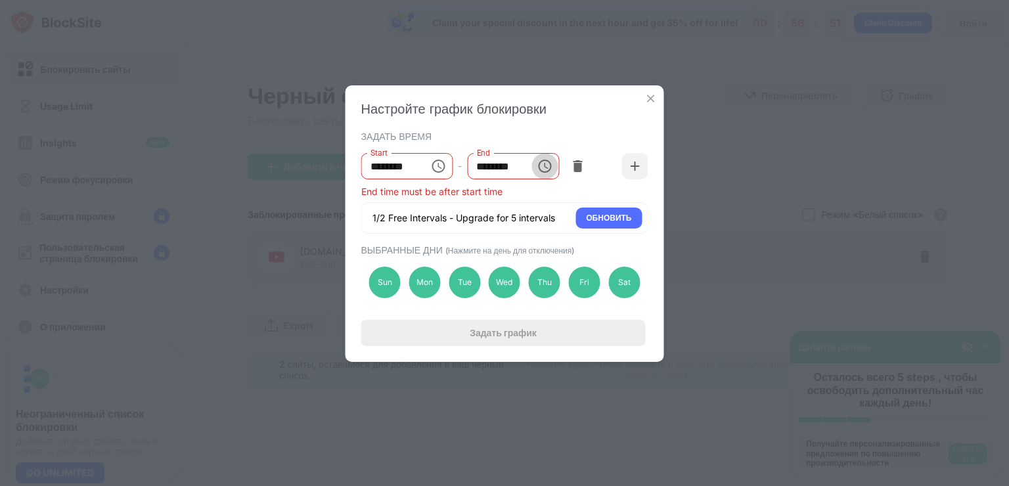
click at [554, 164] on button "Choose time, selected time is 7:30 AM" at bounding box center [544, 166] width 26 height 26
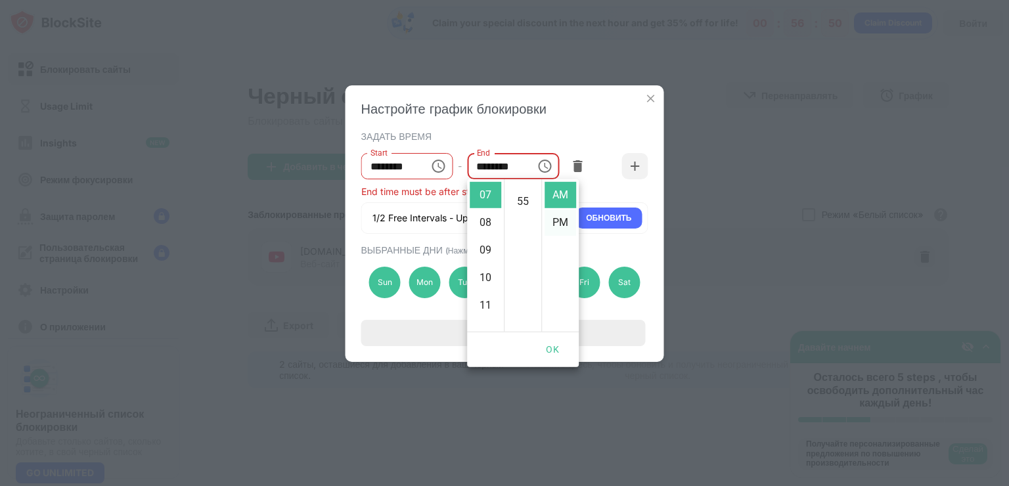
click at [562, 221] on li "PM" at bounding box center [561, 223] width 32 height 26
type input "********"
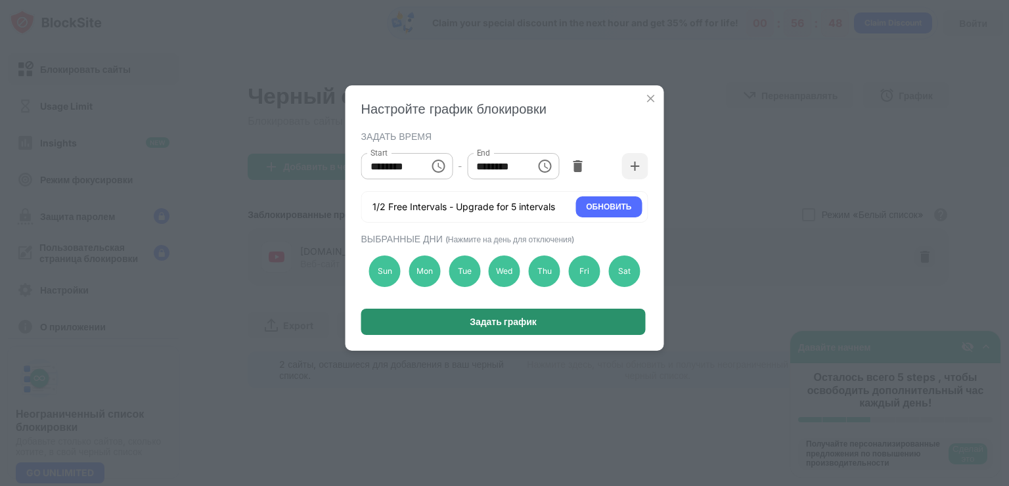
click at [553, 309] on div "Задать график" at bounding box center [503, 322] width 284 height 26
